Goal: Task Accomplishment & Management: Use online tool/utility

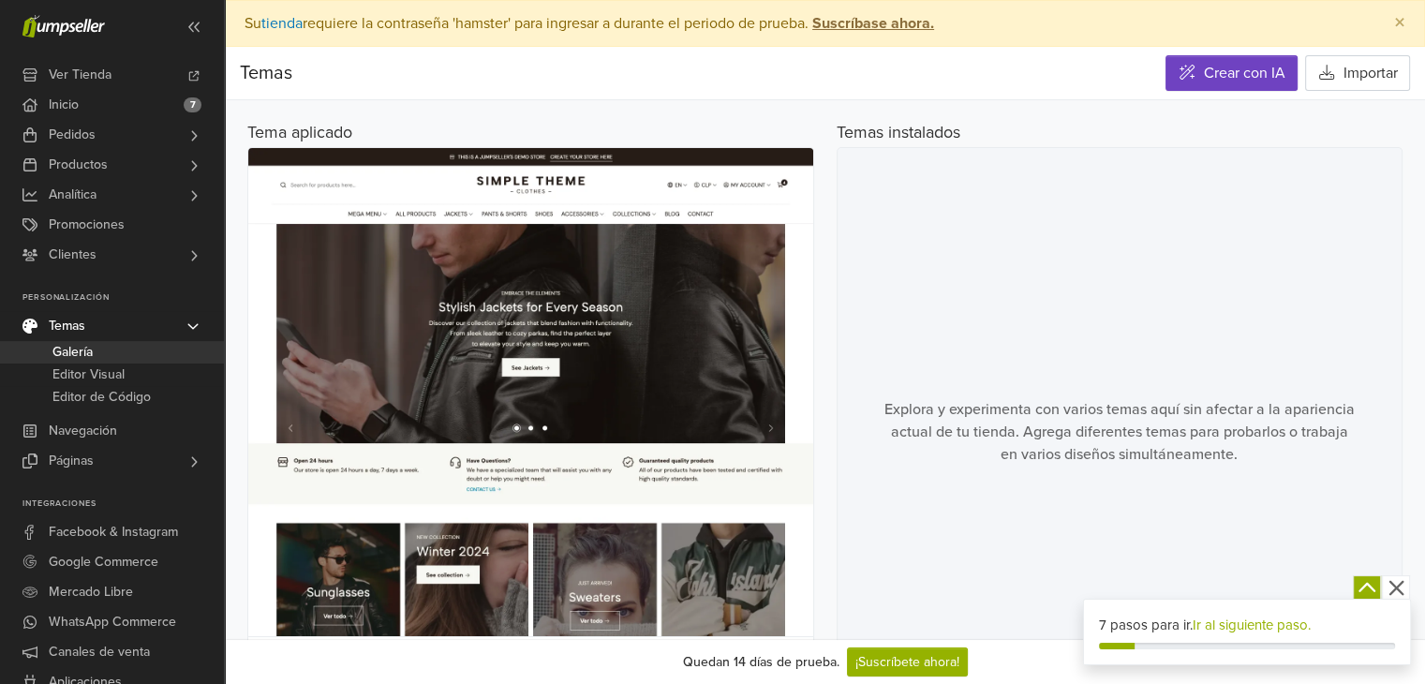
click at [1402, 582] on icon "button" at bounding box center [1395, 588] width 15 height 15
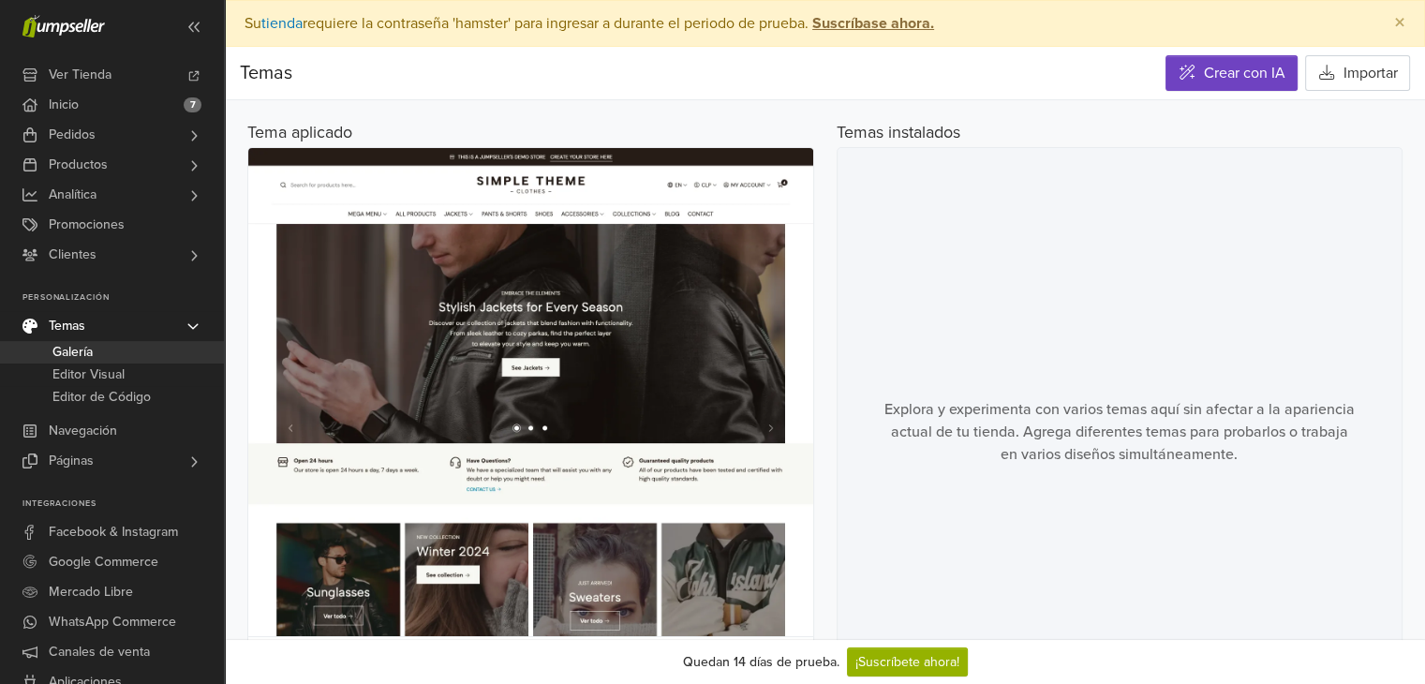
click at [557, 352] on img at bounding box center [530, 508] width 565 height 721
click at [135, 329] on link "Temas" at bounding box center [112, 326] width 224 height 30
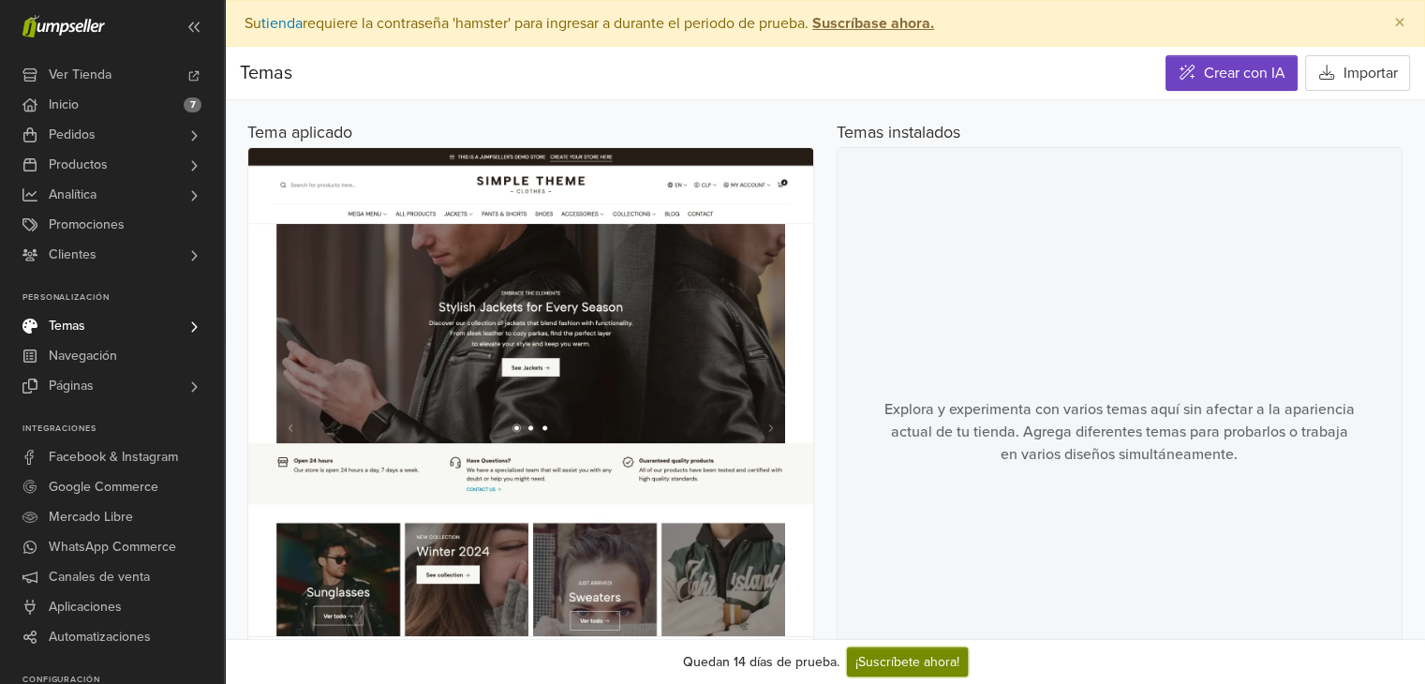
click at [923, 668] on link "¡Suscríbete ahora!" at bounding box center [907, 661] width 121 height 29
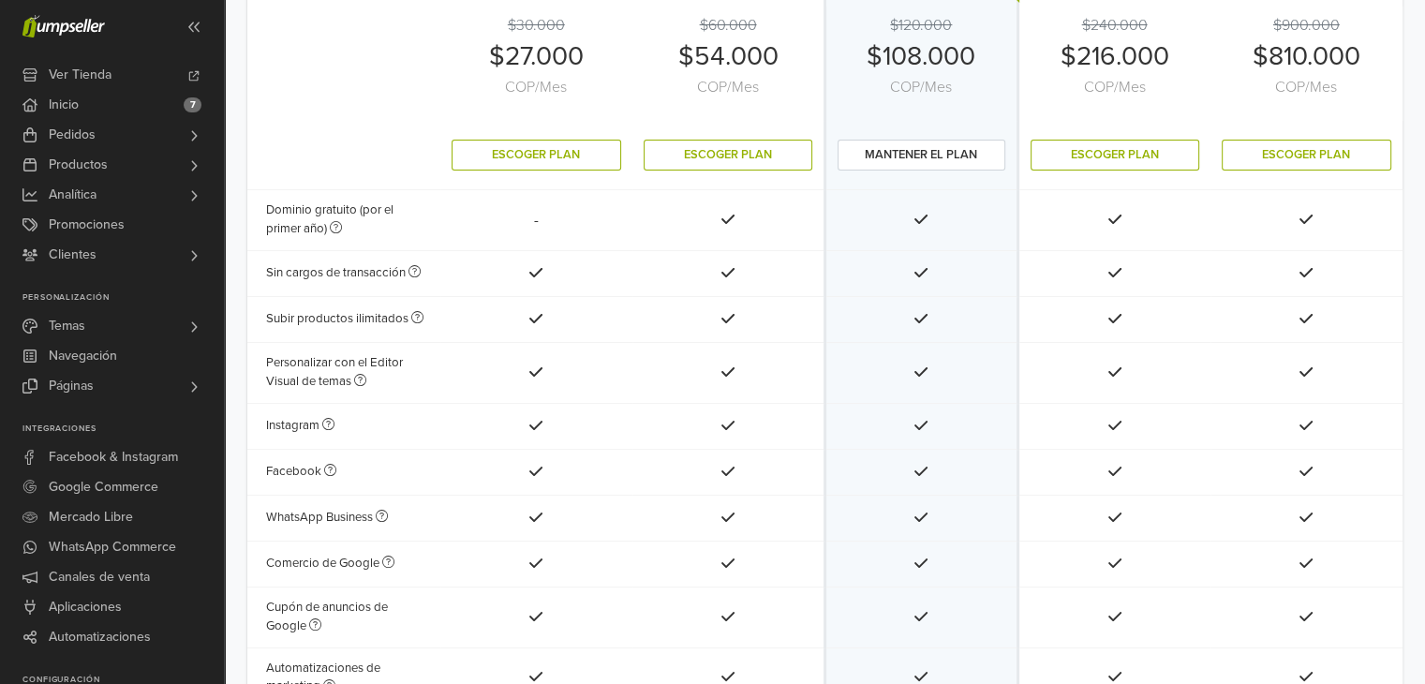
scroll to position [83, 0]
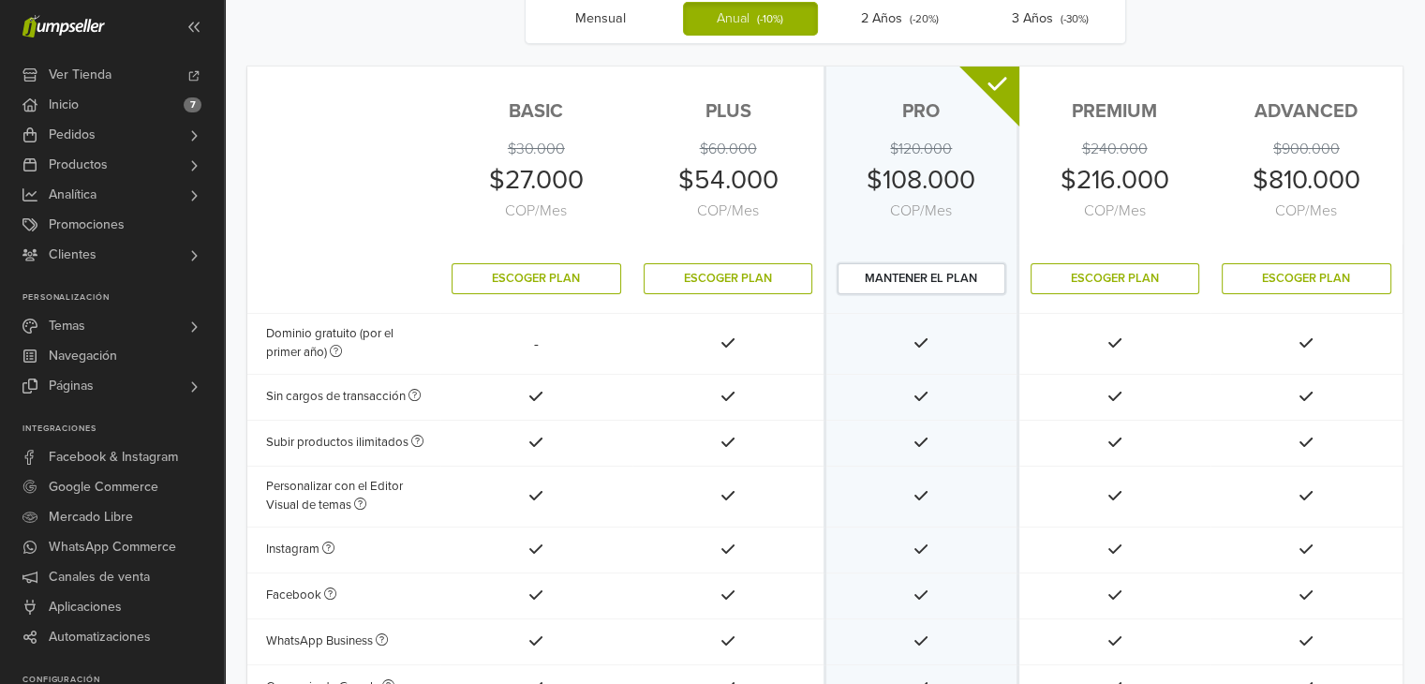
click at [877, 274] on button "mantener el plan" at bounding box center [922, 278] width 168 height 31
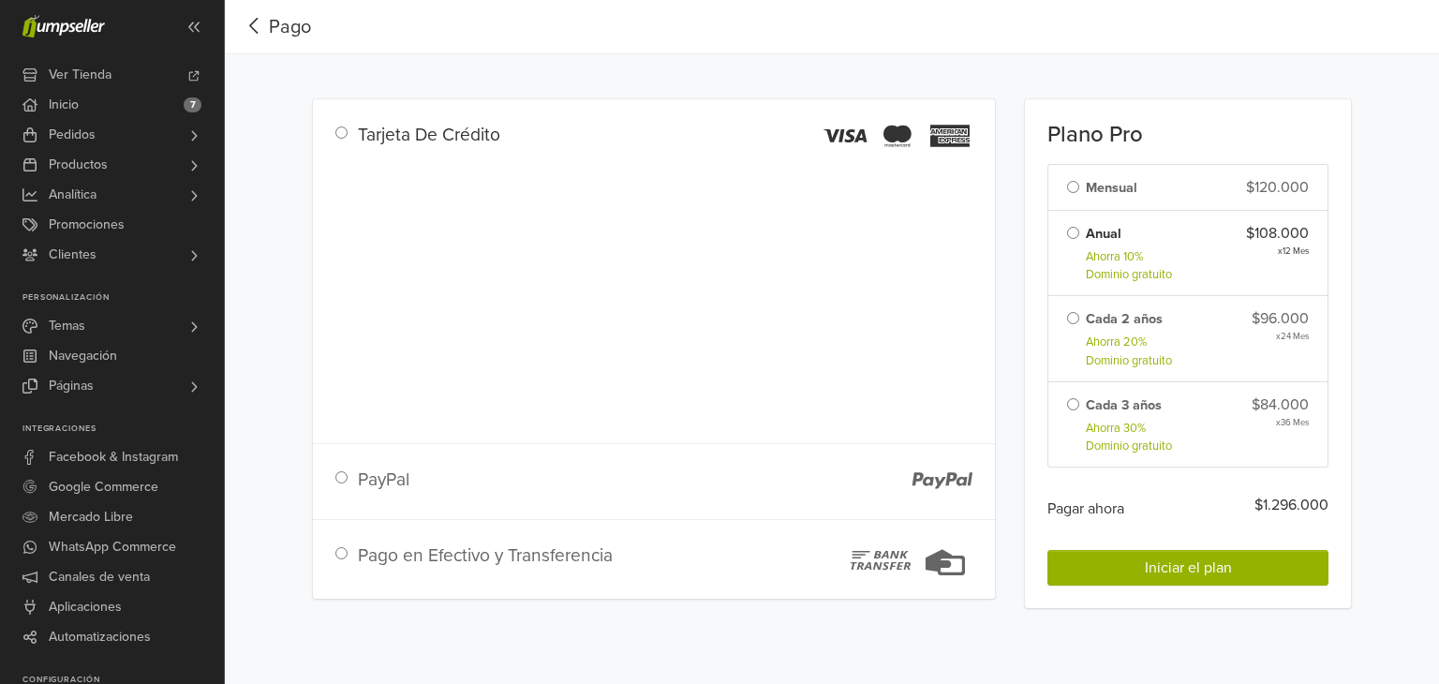
click at [253, 285] on div "Pago Pago Tarjeta De Crédito PayPal Pago en Efectivo y Transferencia Plano Pro …" at bounding box center [832, 315] width 1214 height 630
click at [52, 67] on span "Ver Tienda" at bounding box center [80, 75] width 63 height 30
click at [65, 66] on span "Ver Tienda" at bounding box center [80, 75] width 63 height 30
click at [52, 112] on span "Inicio" at bounding box center [64, 105] width 30 height 30
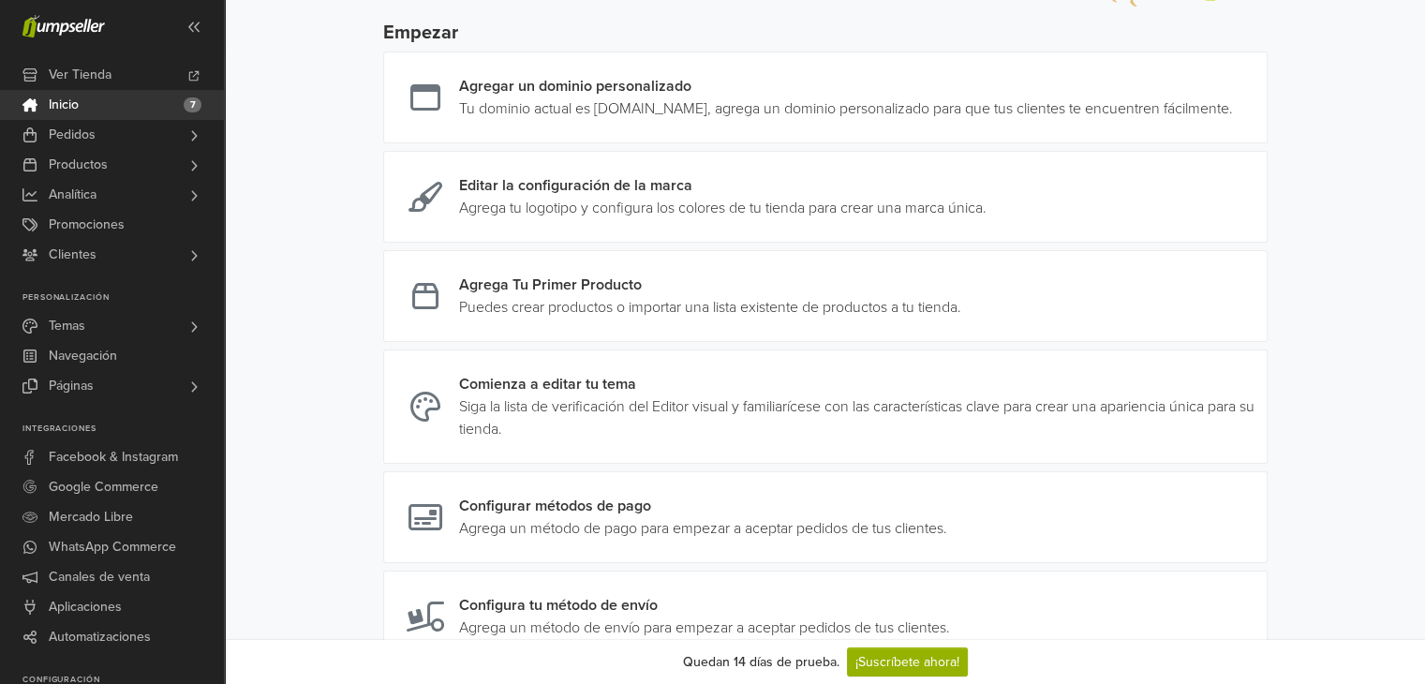
scroll to position [262, 0]
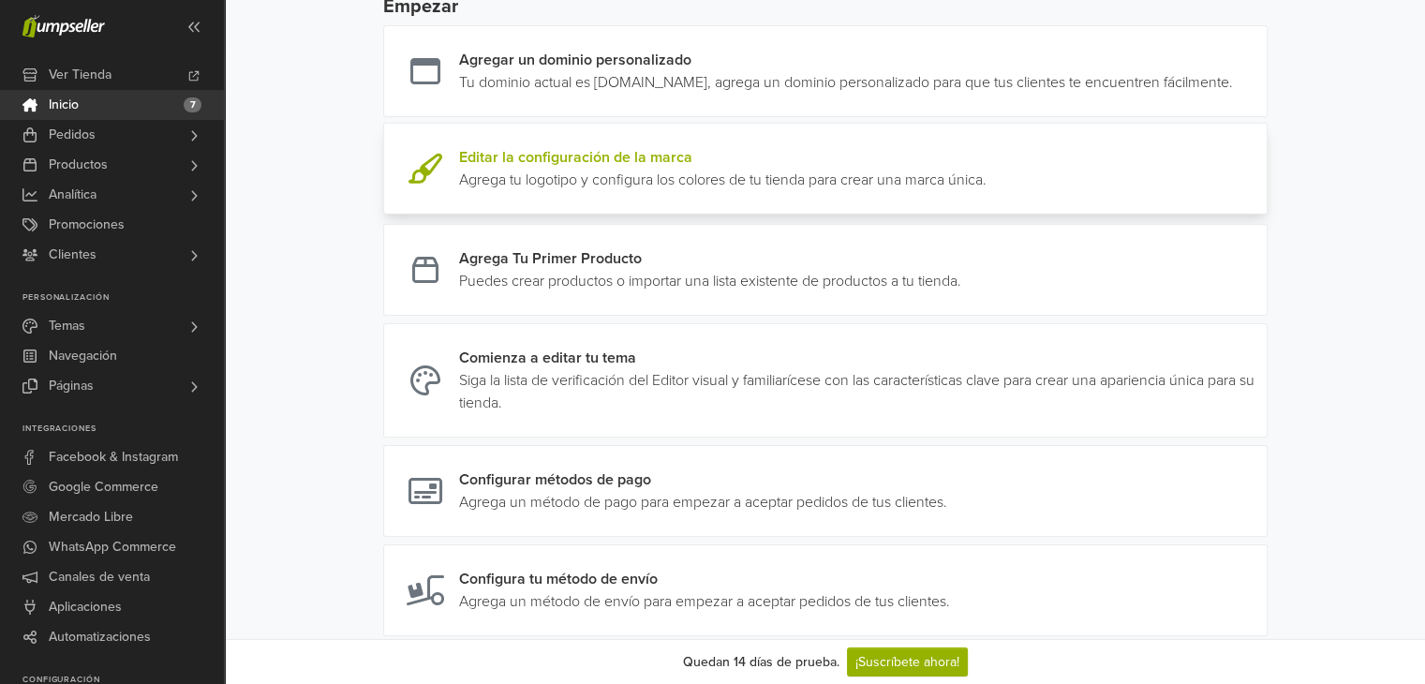
click at [986, 180] on link at bounding box center [986, 168] width 0 height 45
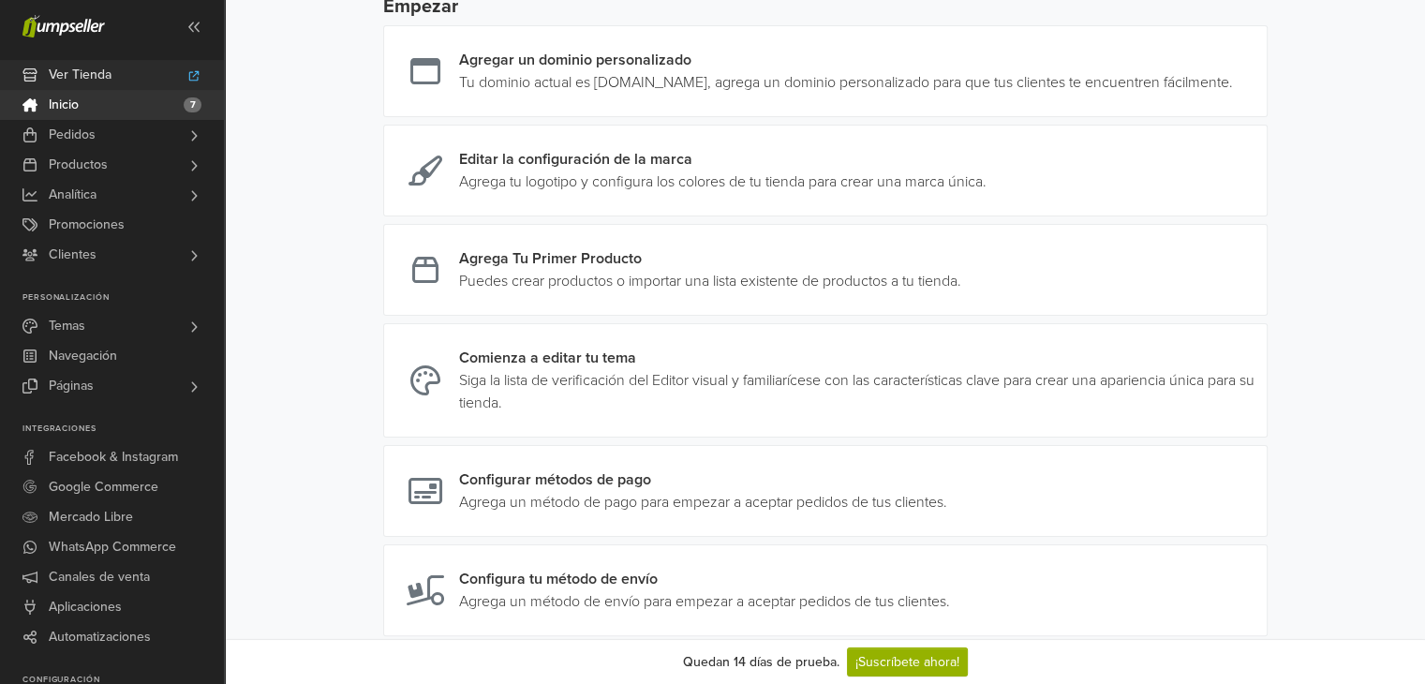
click at [52, 63] on span "Ver Tienda" at bounding box center [80, 75] width 63 height 30
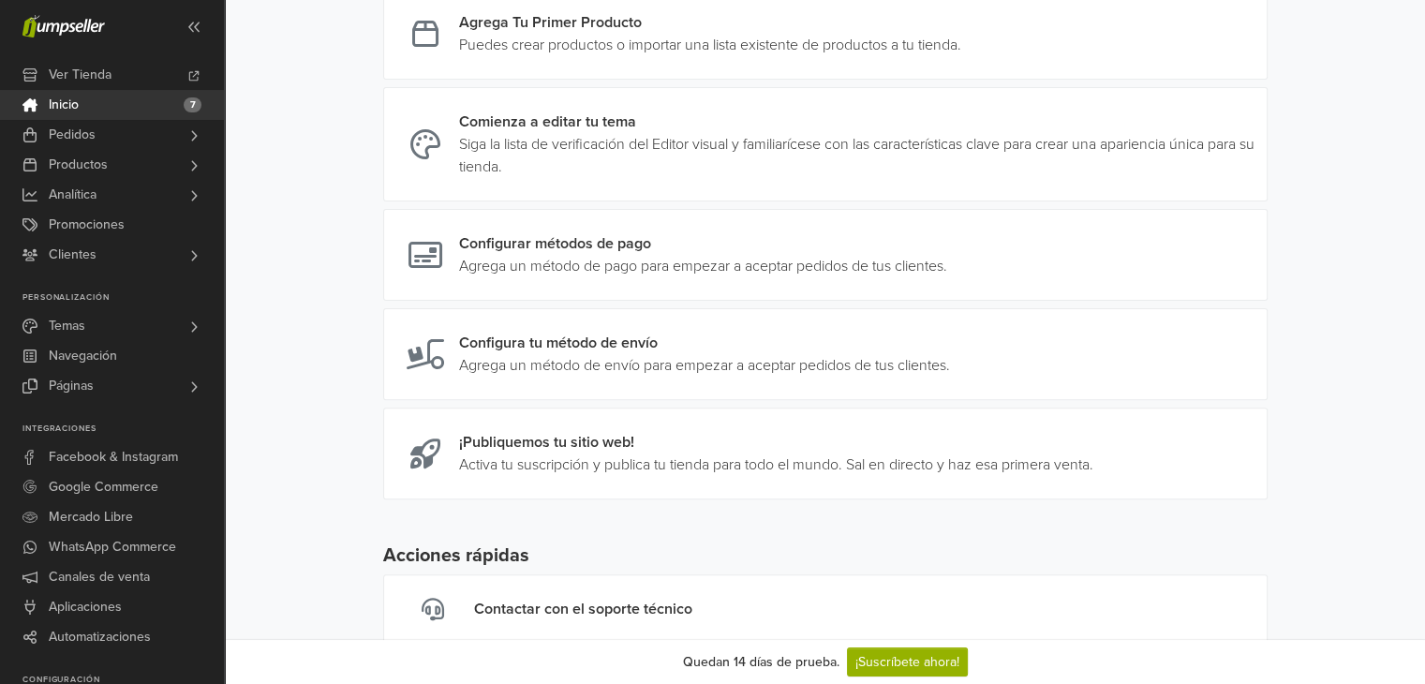
scroll to position [577, 0]
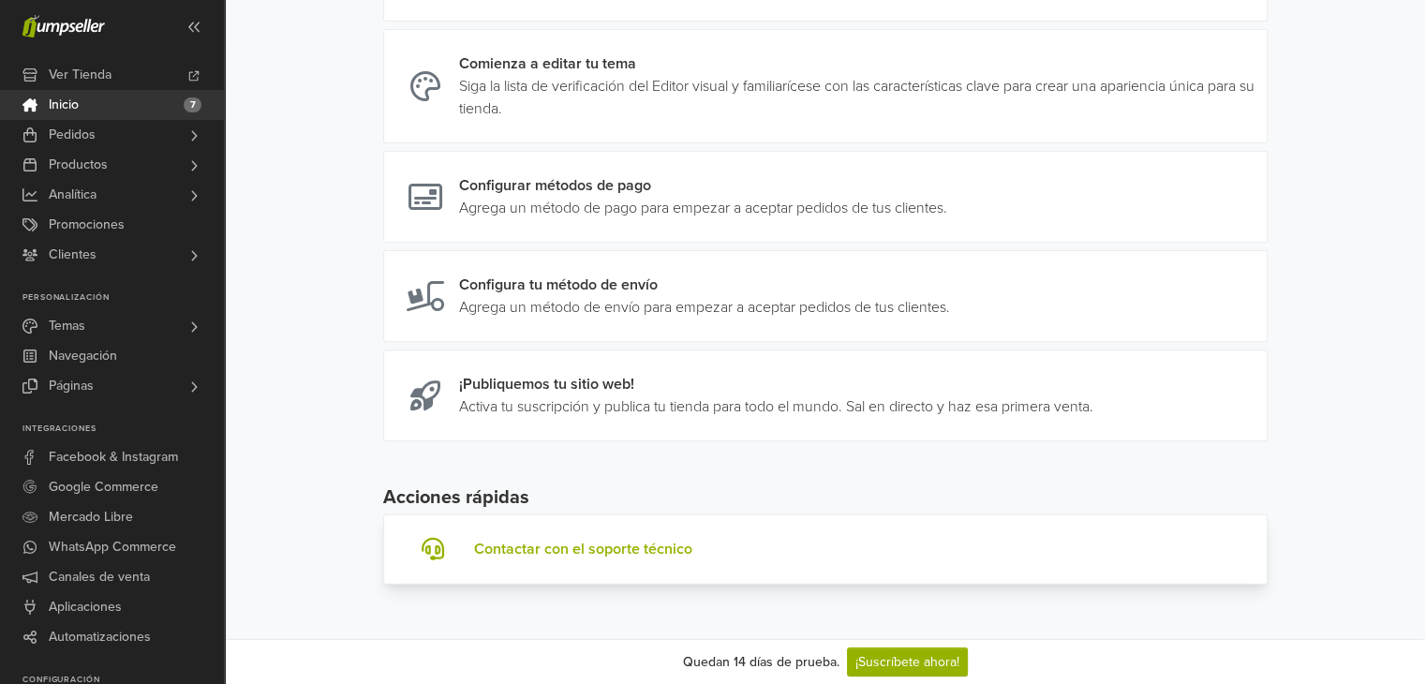
click at [592, 535] on link "Contactar con el soporte técnico" at bounding box center [825, 549] width 884 height 70
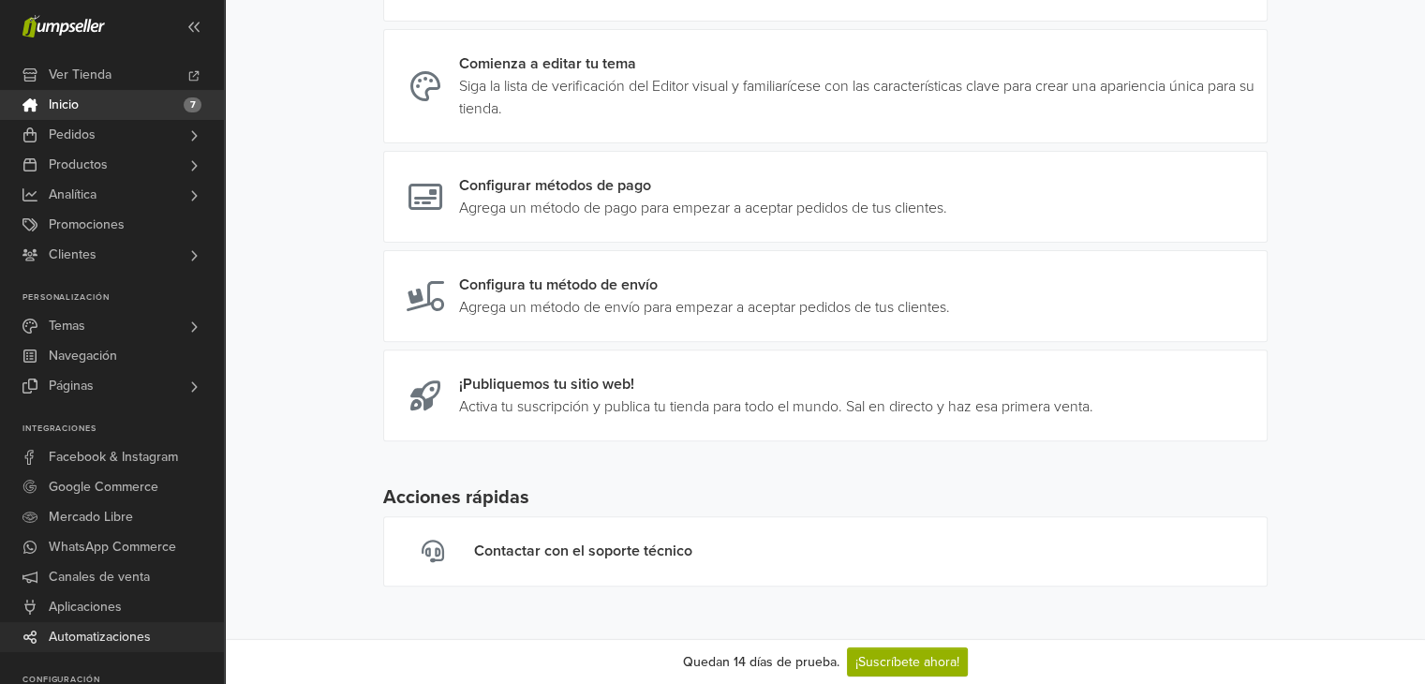
click at [60, 650] on span "Automatizaciones" at bounding box center [100, 637] width 102 height 30
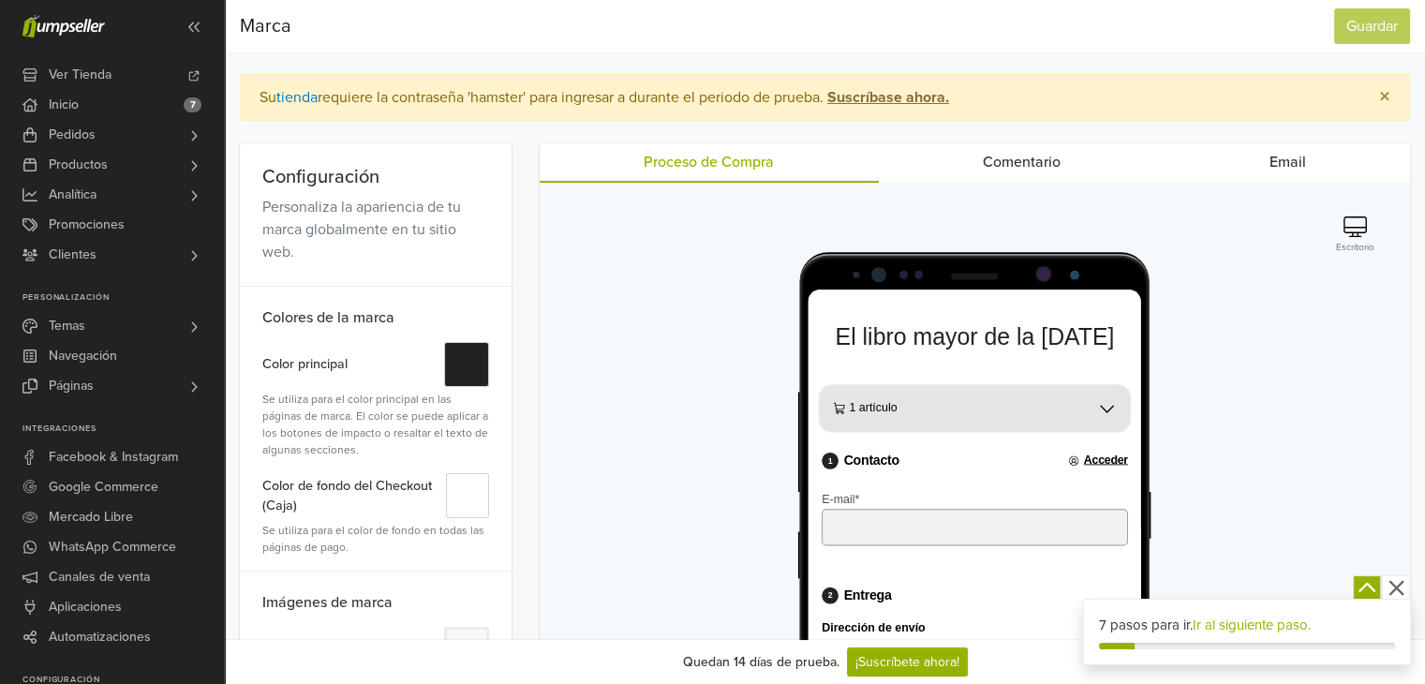
click at [1392, 589] on icon "button" at bounding box center [1395, 588] width 15 height 15
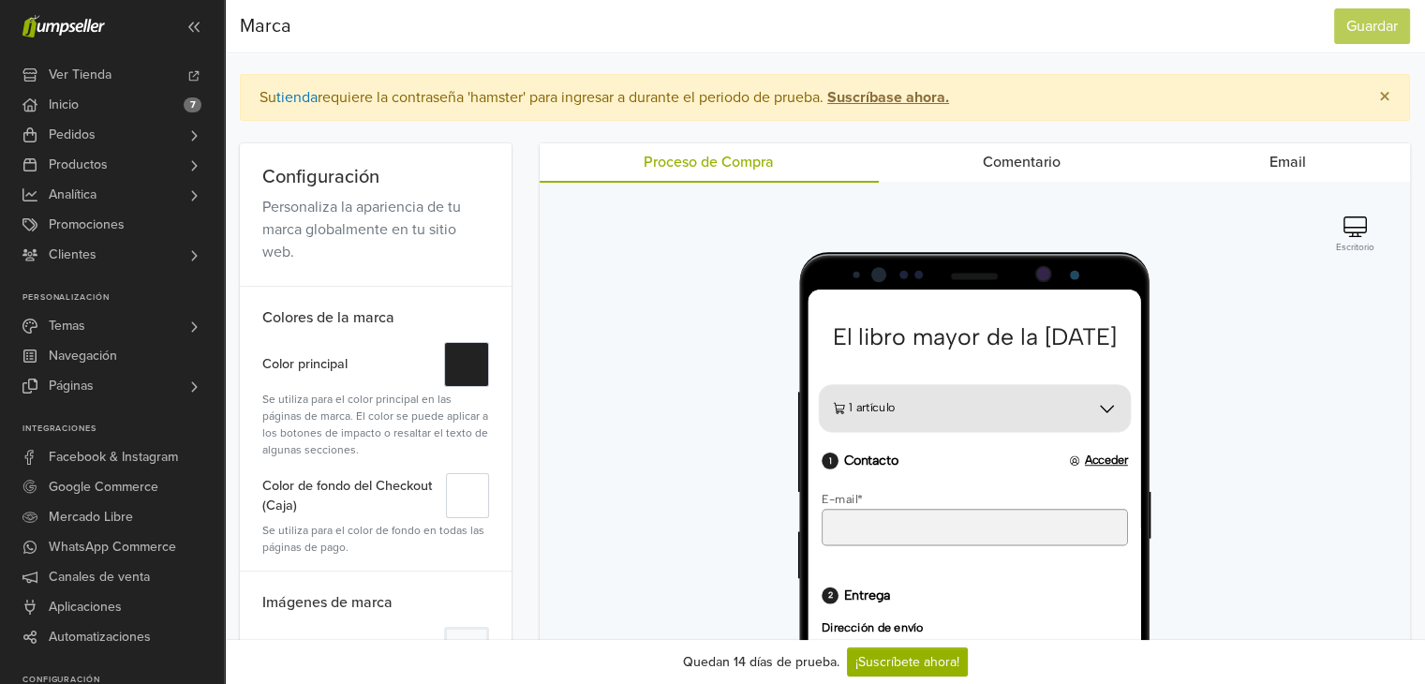
click at [936, 173] on link "Comentario" at bounding box center [1022, 161] width 287 height 37
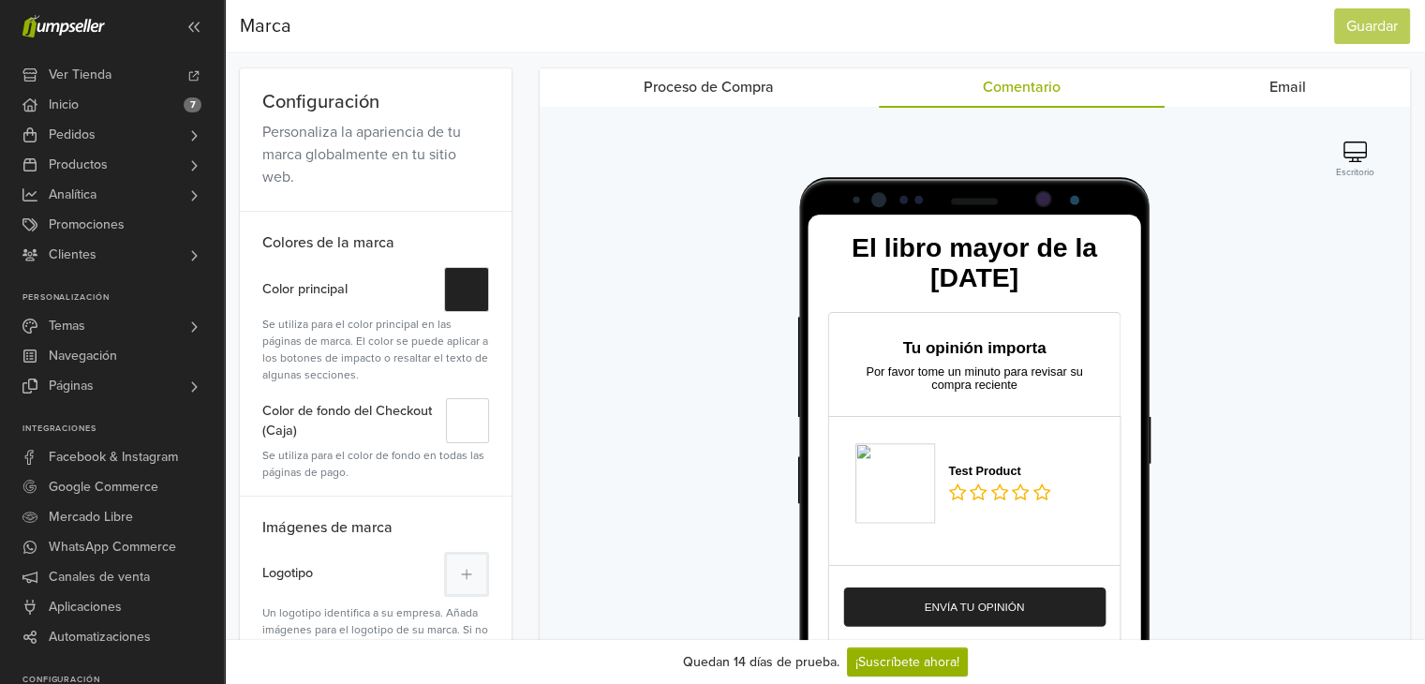
click at [1239, 81] on link "Email" at bounding box center [1286, 86] width 245 height 37
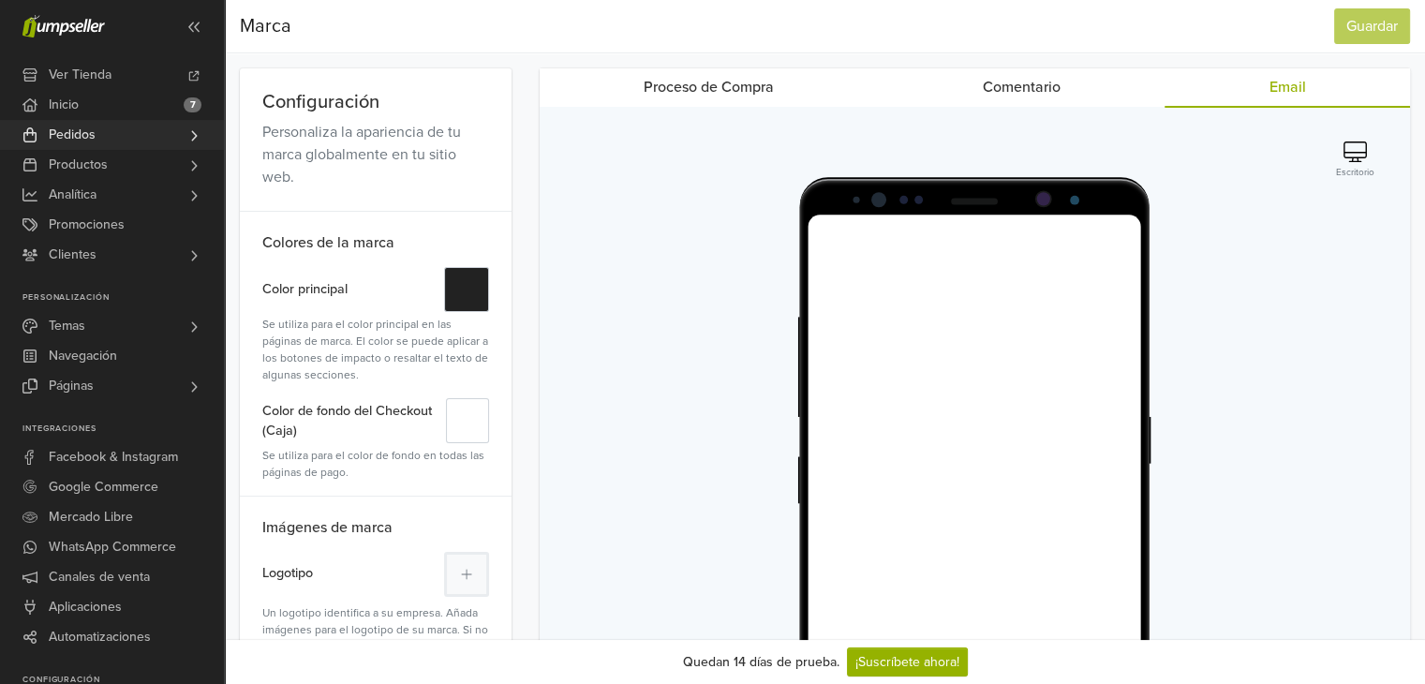
click at [85, 132] on span "Pedidos" at bounding box center [72, 135] width 47 height 30
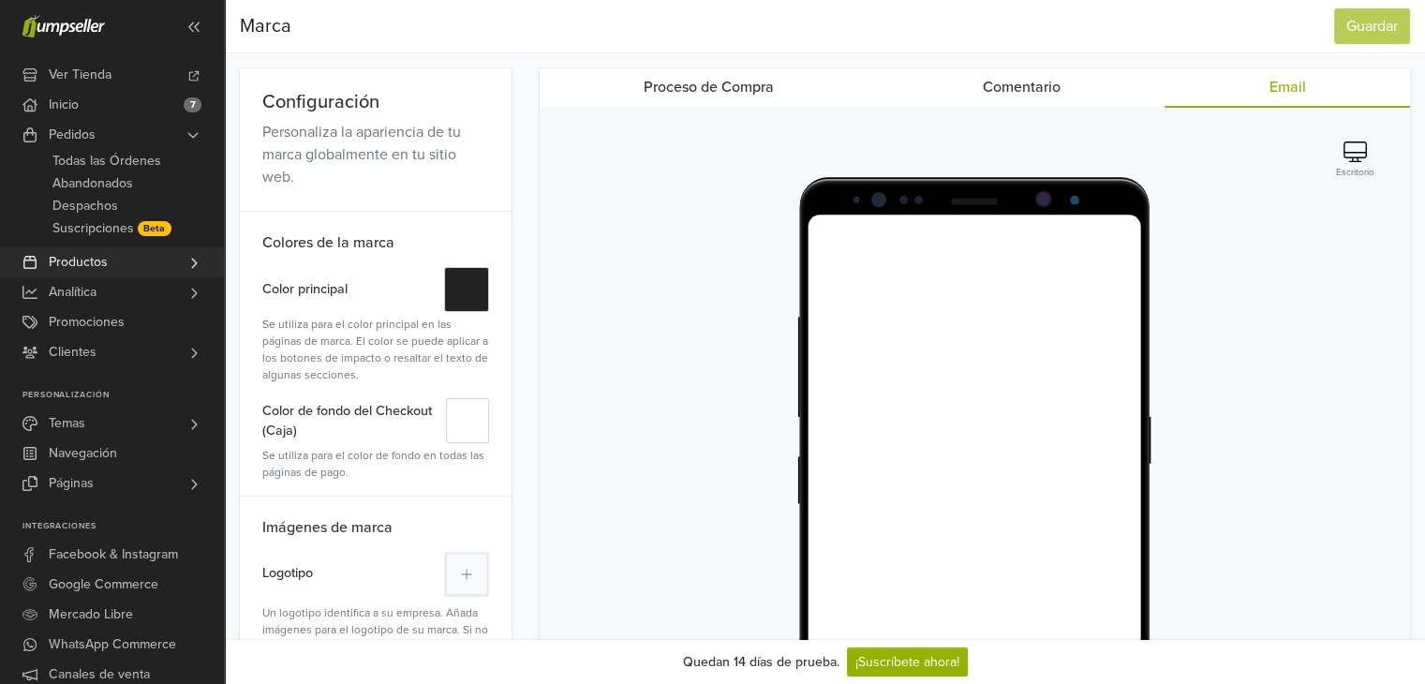
click at [45, 256] on link "Productos" at bounding box center [112, 262] width 224 height 30
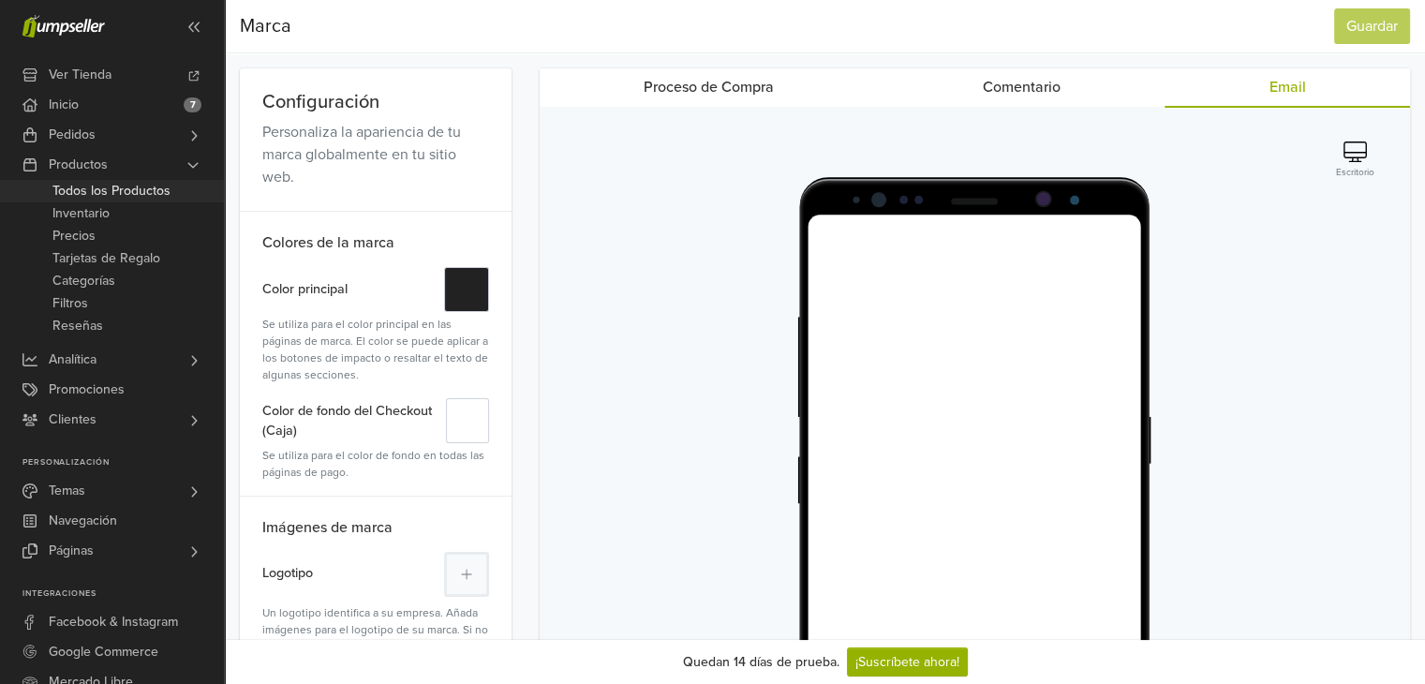
click at [82, 197] on span "Todos los Productos" at bounding box center [111, 191] width 118 height 22
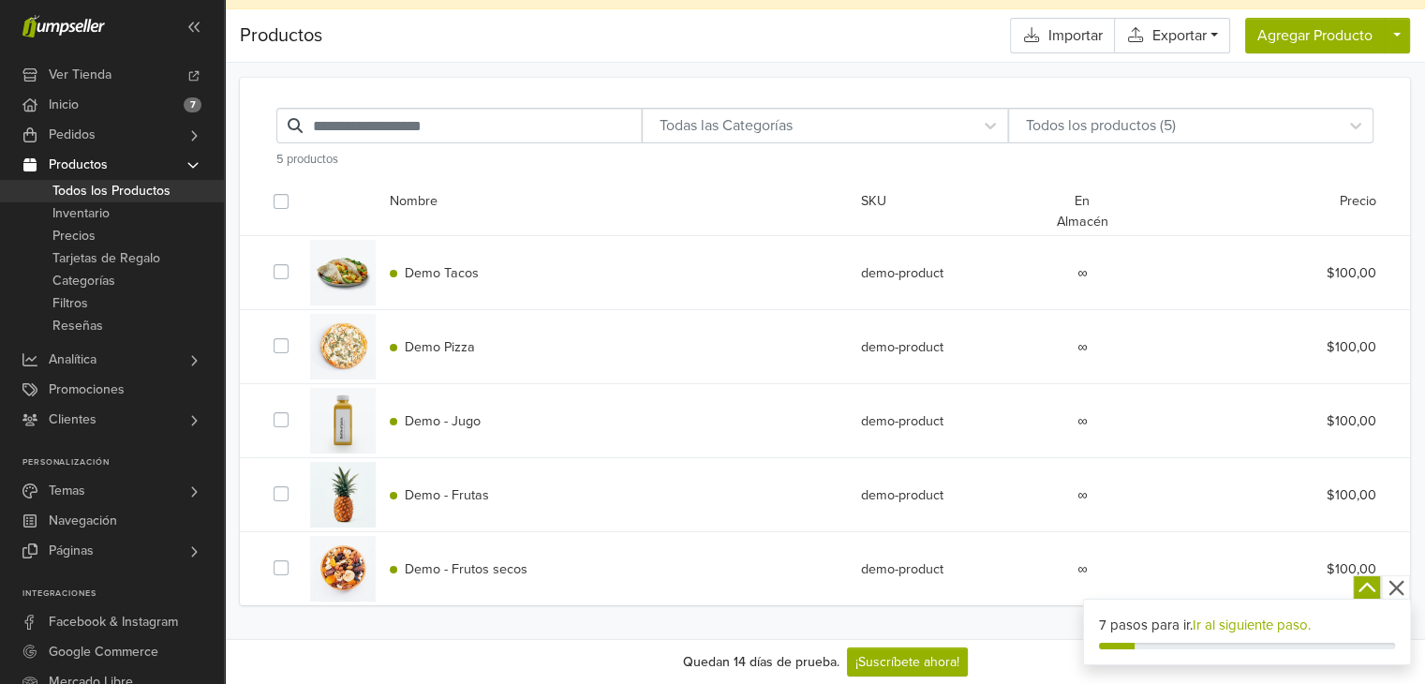
scroll to position [91, 0]
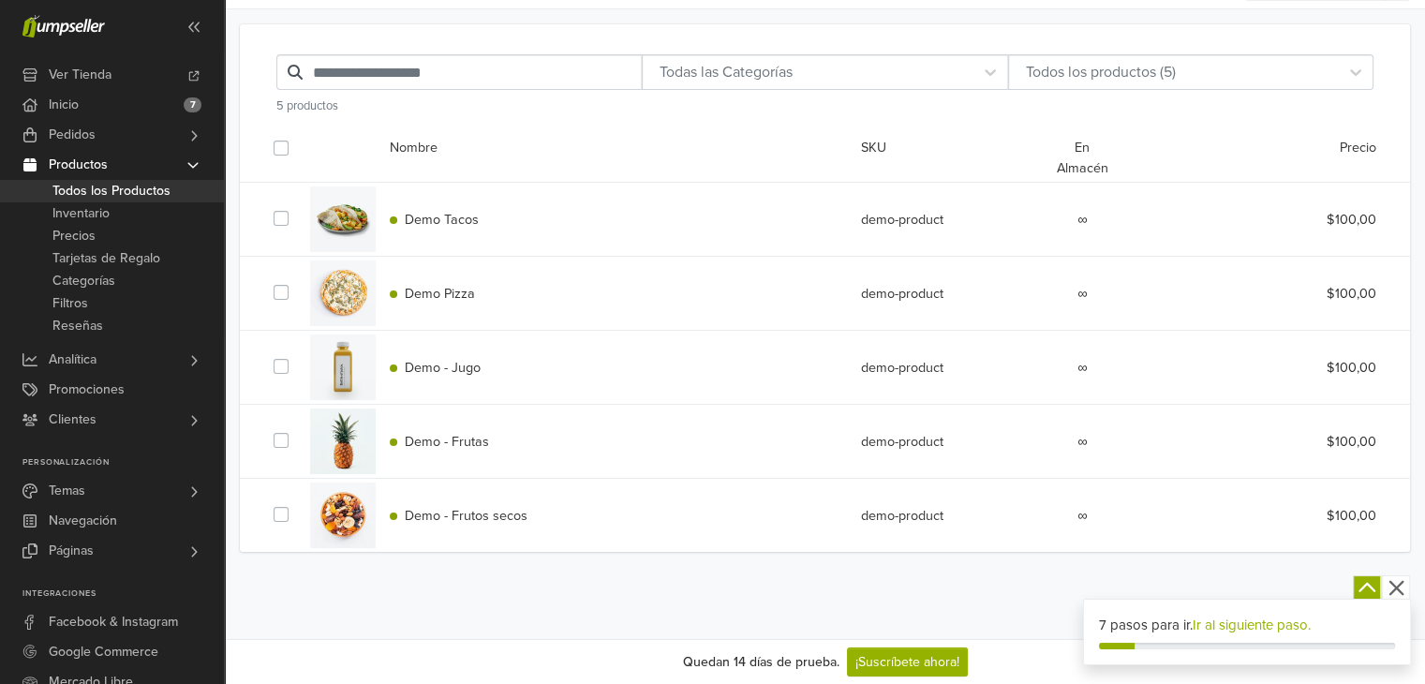
click at [1311, 636] on div "7 pasos para ir. Ir al siguiente paso." at bounding box center [1247, 633] width 326 height 66
click at [1295, 622] on link "Ir al siguiente paso." at bounding box center [1252, 624] width 118 height 17
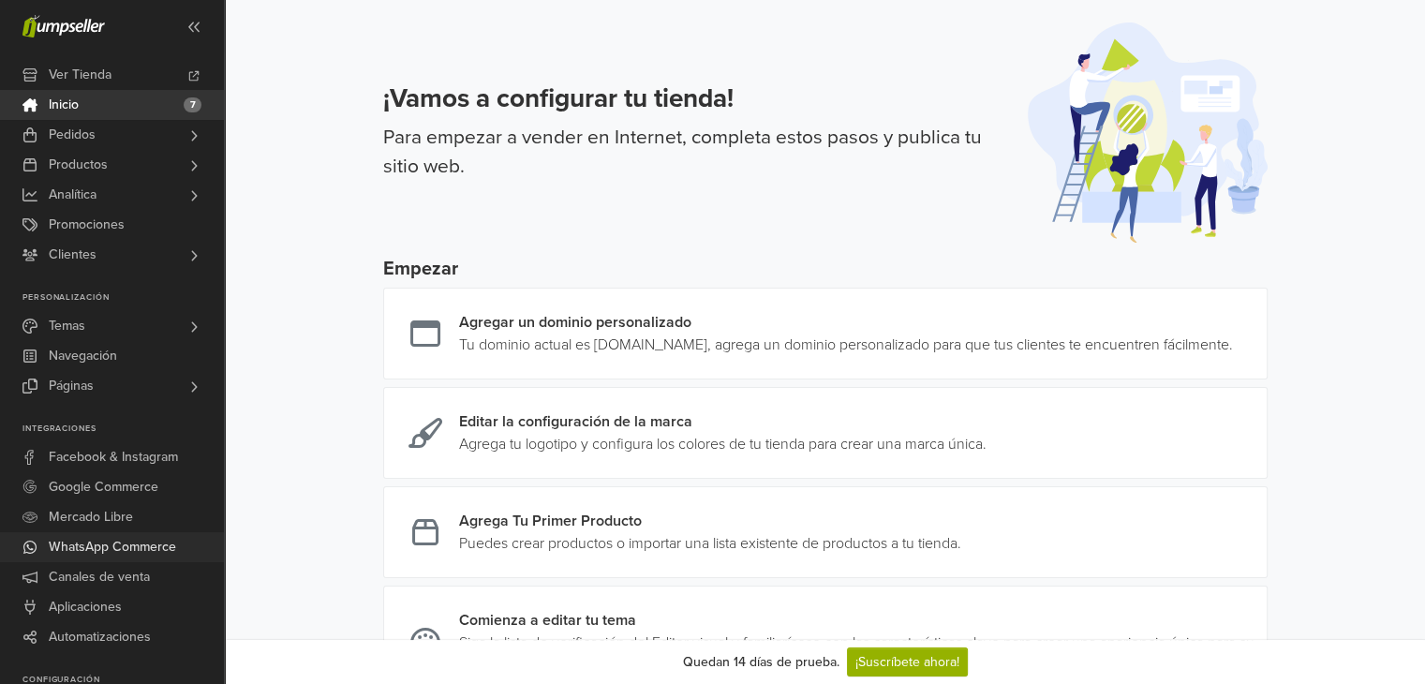
click at [127, 540] on span "WhatsApp Commerce" at bounding box center [112, 547] width 127 height 30
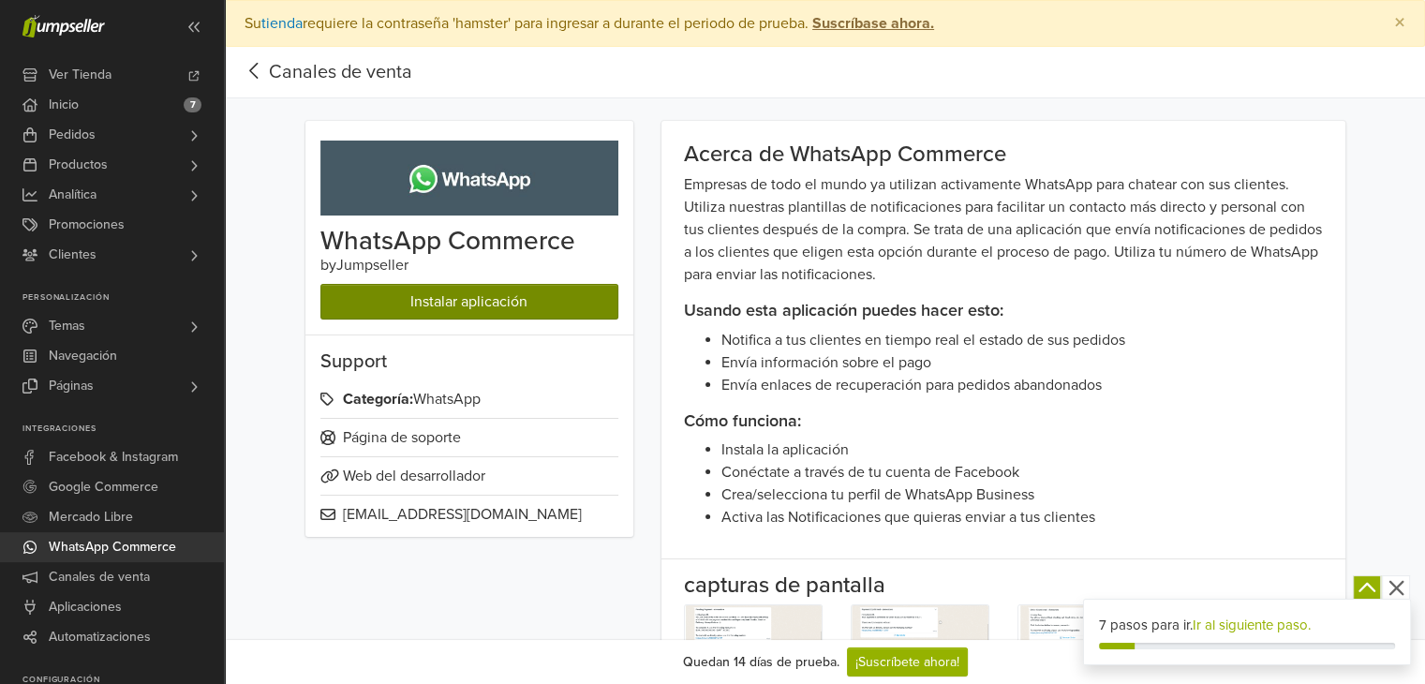
click at [495, 297] on link "Instalar aplicación" at bounding box center [469, 302] width 298 height 36
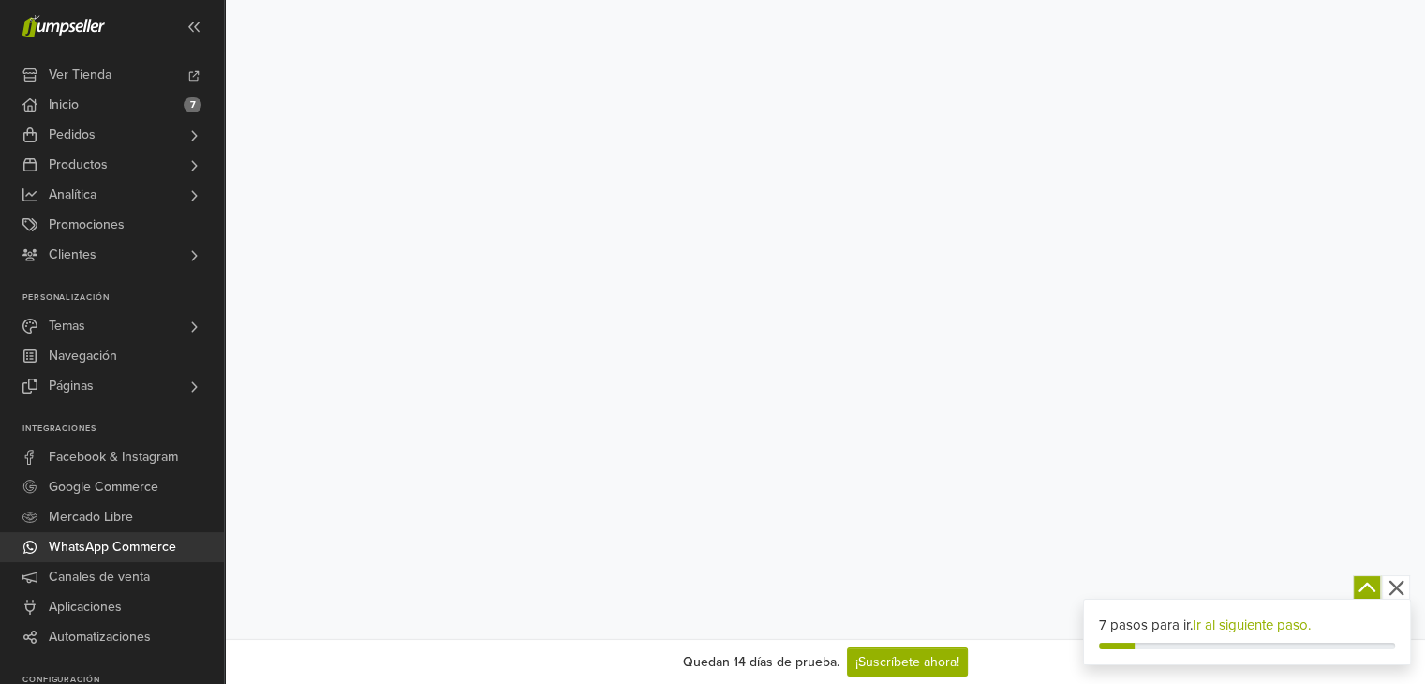
scroll to position [151, 0]
click at [171, 470] on span "Facebook & Instagram" at bounding box center [113, 457] width 129 height 30
